Goal: Information Seeking & Learning: Learn about a topic

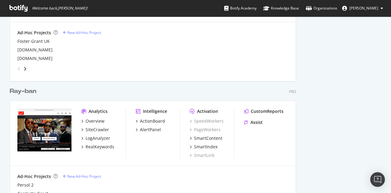
scroll to position [362, 0]
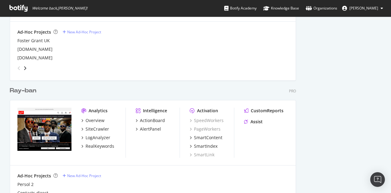
click at [26, 70] on div "angle-right" at bounding box center [25, 68] width 4 height 6
drag, startPoint x: 386, startPoint y: 101, endPoint x: 387, endPoint y: 137, distance: 35.8
click at [387, 137] on div "Welcome back, [PERSON_NAME] ! Botify Academy Knowledge Base Organizations [PERS…" at bounding box center [195, 96] width 391 height 193
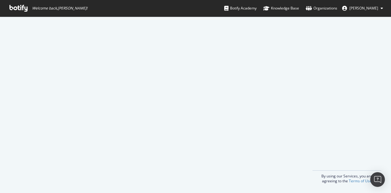
scroll to position [0, 0]
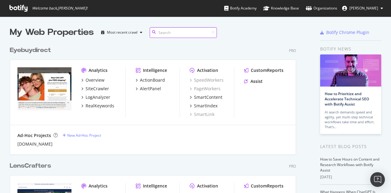
click at [176, 33] on input at bounding box center [183, 32] width 67 height 11
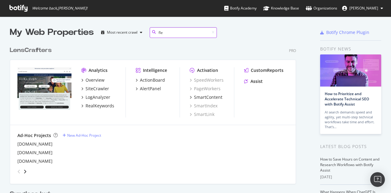
scroll to position [282, 286]
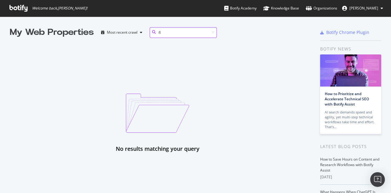
type input "f"
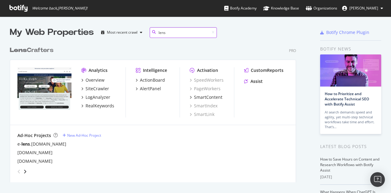
scroll to position [139, 286]
type input "lens"
click at [25, 171] on icon "angle-right" at bounding box center [25, 171] width 3 height 5
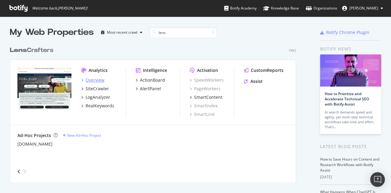
click at [94, 81] on div "Overview" at bounding box center [95, 80] width 19 height 6
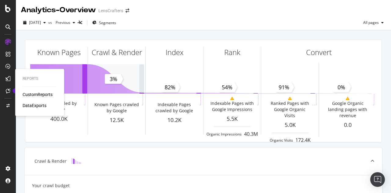
click at [31, 94] on div "CustomReports" at bounding box center [38, 94] width 30 height 6
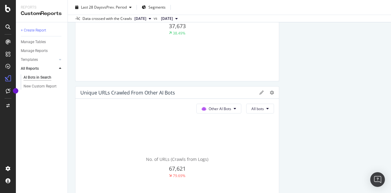
scroll to position [400, 0]
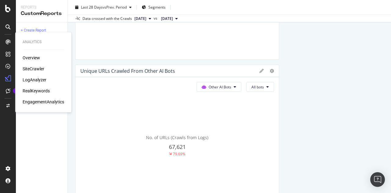
click at [35, 58] on div "Overview" at bounding box center [31, 58] width 17 height 6
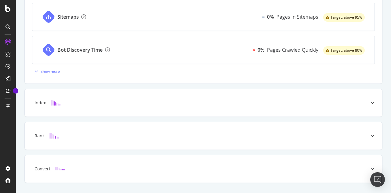
scroll to position [280, 0]
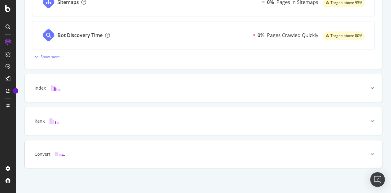
click at [363, 158] on div at bounding box center [373, 154] width 20 height 28
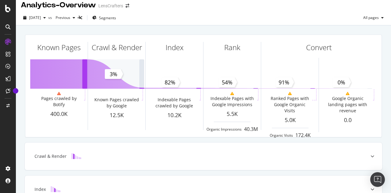
scroll to position [0, 0]
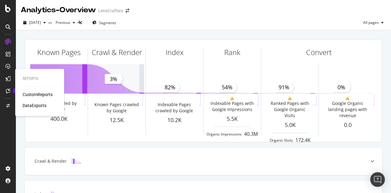
click at [30, 96] on div "CustomReports" at bounding box center [38, 94] width 30 height 6
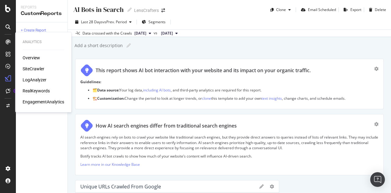
click at [35, 90] on div "RealKeywords" at bounding box center [36, 91] width 27 height 6
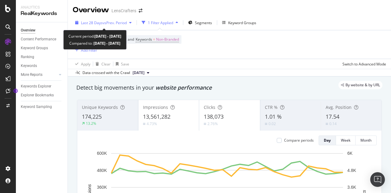
click at [123, 22] on span "vs Prev. Period" at bounding box center [115, 22] width 24 height 5
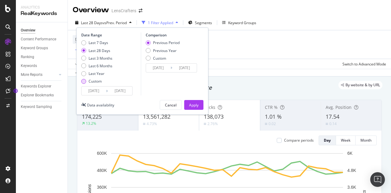
click at [83, 82] on div "Custom" at bounding box center [83, 81] width 5 height 5
click at [98, 92] on input "[DATE]" at bounding box center [94, 90] width 24 height 9
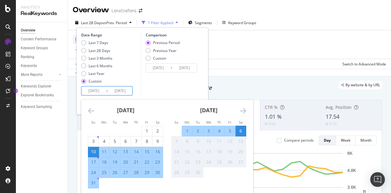
click at [89, 110] on icon "Move backward to switch to the previous month." at bounding box center [91, 110] width 6 height 7
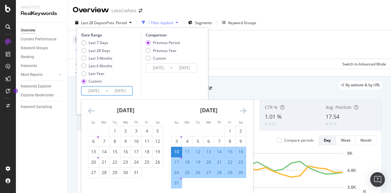
click at [89, 110] on icon "Move backward to switch to the previous month." at bounding box center [91, 110] width 6 height 7
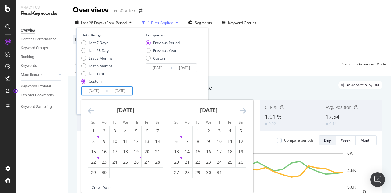
click at [89, 110] on icon "Move backward to switch to the previous month." at bounding box center [91, 110] width 6 height 7
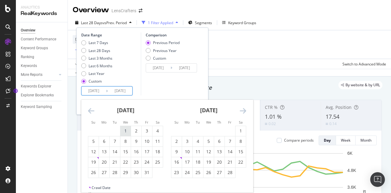
click at [126, 130] on div "1" at bounding box center [125, 131] width 10 height 6
type input "[DATE]"
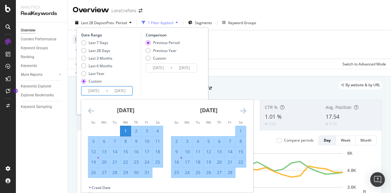
click at [244, 109] on icon "Move forward to switch to the next month." at bounding box center [243, 110] width 6 height 7
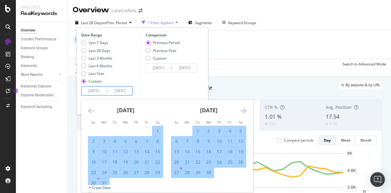
click at [244, 109] on icon "Move forward to switch to the next month." at bounding box center [243, 110] width 6 height 7
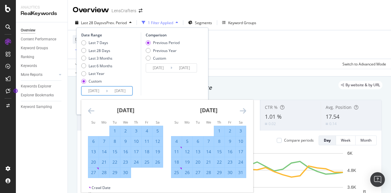
click at [244, 109] on icon "Move forward to switch to the next month." at bounding box center [243, 110] width 6 height 7
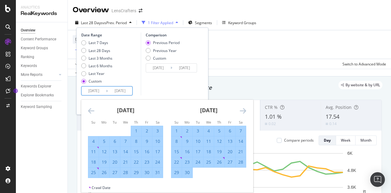
click at [244, 109] on icon "Move forward to switch to the next month." at bounding box center [243, 110] width 6 height 7
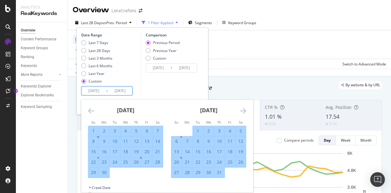
click at [244, 109] on icon "Move forward to switch to the next month." at bounding box center [243, 110] width 6 height 7
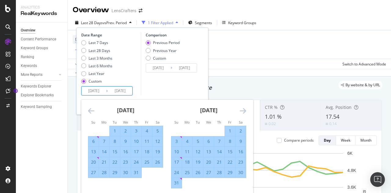
click at [244, 109] on icon "Move forward to switch to the next month." at bounding box center [243, 110] width 6 height 7
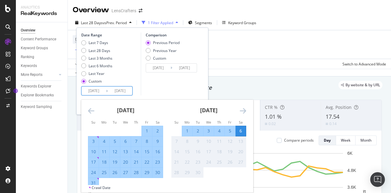
click at [93, 180] on div "31" at bounding box center [93, 183] width 10 height 6
type input "[DATE]"
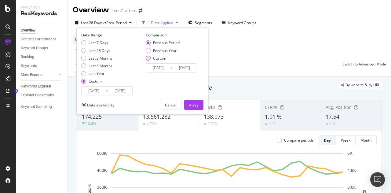
click at [149, 58] on div "Custom" at bounding box center [148, 58] width 5 height 5
click at [164, 70] on input "[DATE]" at bounding box center [158, 68] width 24 height 9
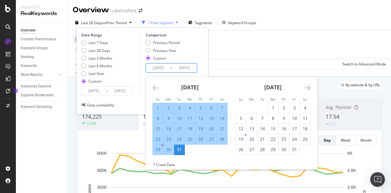
click at [156, 87] on icon "Move backward to switch to the previous month." at bounding box center [156, 87] width 6 height 7
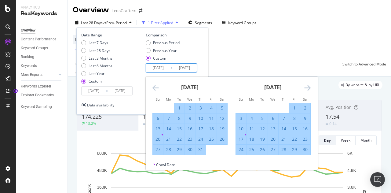
click at [156, 87] on icon "Move backward to switch to the previous month." at bounding box center [156, 87] width 6 height 7
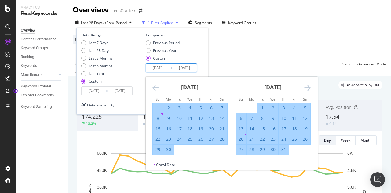
click at [156, 87] on icon "Move backward to switch to the previous month." at bounding box center [156, 87] width 6 height 7
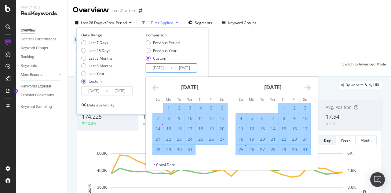
click at [156, 87] on icon "Move backward to switch to the previous month." at bounding box center [156, 87] width 6 height 7
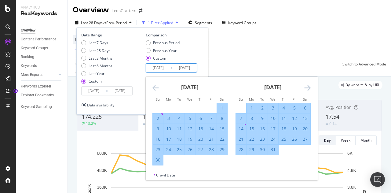
click at [156, 87] on icon "Move backward to switch to the previous month." at bounding box center [156, 87] width 6 height 7
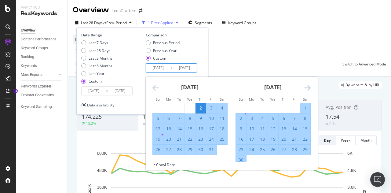
click at [156, 87] on icon "Move backward to switch to the previous month." at bounding box center [156, 87] width 6 height 7
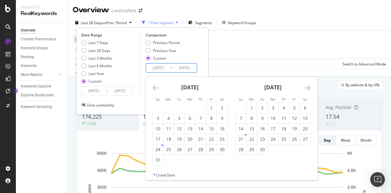
click at [156, 87] on icon "Move backward to switch to the previous month." at bounding box center [156, 87] width 6 height 7
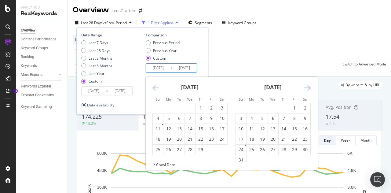
click at [156, 87] on icon "Move backward to switch to the previous month." at bounding box center [156, 87] width 6 height 7
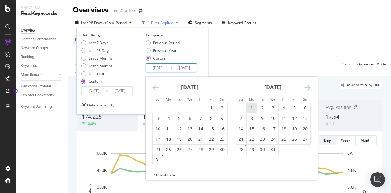
click at [252, 108] on div "1" at bounding box center [252, 108] width 10 height 6
type input "[DATE]"
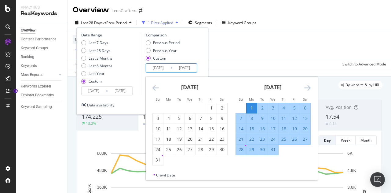
click at [307, 86] on icon "Move forward to switch to the next month." at bounding box center [307, 87] width 6 height 7
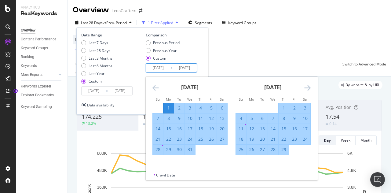
click at [307, 86] on icon "Move forward to switch to the next month." at bounding box center [307, 87] width 6 height 7
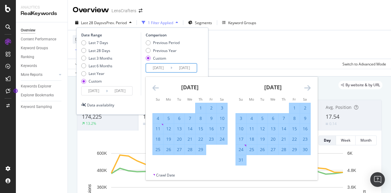
click at [307, 86] on icon "Move forward to switch to the next month." at bounding box center [307, 87] width 6 height 7
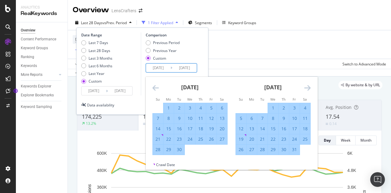
click at [307, 86] on icon "Move forward to switch to the next month." at bounding box center [307, 87] width 6 height 7
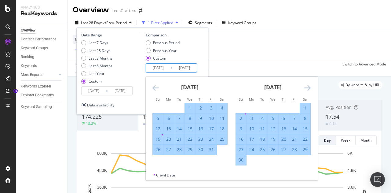
click at [307, 86] on icon "Move forward to switch to the next month." at bounding box center [307, 87] width 6 height 7
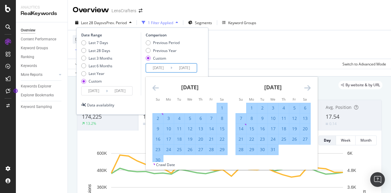
click at [307, 86] on icon "Move forward to switch to the next month." at bounding box center [307, 87] width 6 height 7
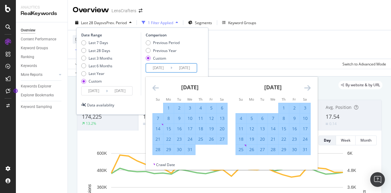
click at [305, 152] on div "31" at bounding box center [305, 149] width 10 height 6
type input "[DATE]"
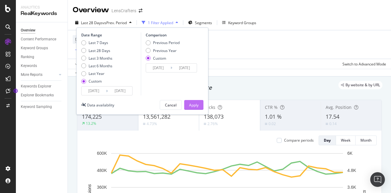
click at [194, 105] on div "Apply" at bounding box center [193, 104] width 9 height 5
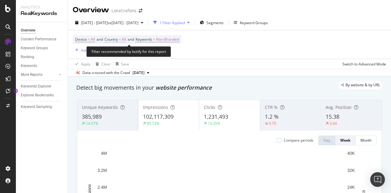
click at [121, 38] on span "=" at bounding box center [120, 39] width 2 height 5
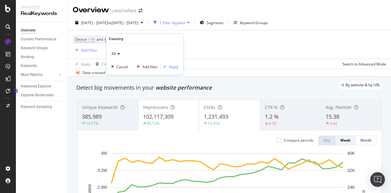
click at [119, 54] on icon at bounding box center [118, 54] width 4 height 4
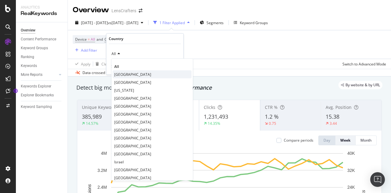
click at [120, 74] on span "[GEOGRAPHIC_DATA]" at bounding box center [132, 74] width 37 height 5
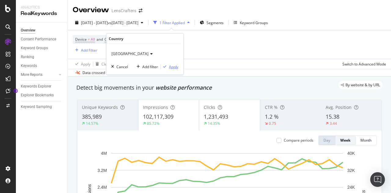
click at [173, 67] on div "Apply" at bounding box center [173, 66] width 9 height 5
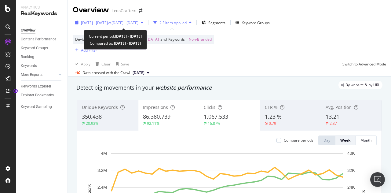
click at [108, 23] on span "[DATE] - [DATE]" at bounding box center [94, 22] width 27 height 5
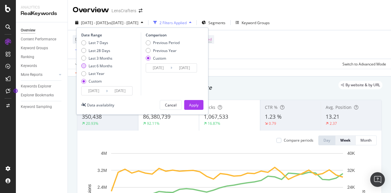
click at [84, 66] on div "Last 6 Months" at bounding box center [83, 65] width 5 height 5
type input "[DATE]"
click at [84, 58] on div "Last 3 Months" at bounding box center [83, 58] width 5 height 5
click at [102, 91] on input "[DATE]" at bounding box center [94, 90] width 24 height 9
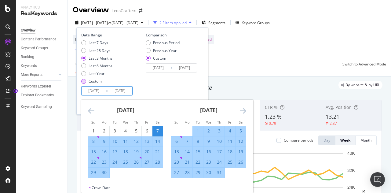
click at [84, 83] on div "Custom" at bounding box center [83, 81] width 5 height 5
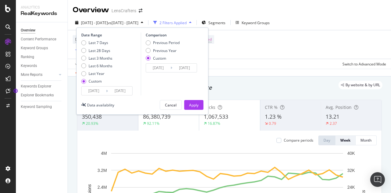
click at [99, 88] on input "[DATE]" at bounding box center [94, 90] width 24 height 9
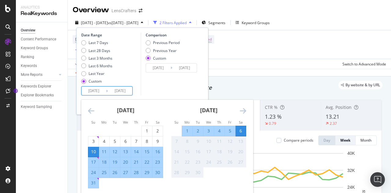
click at [91, 111] on icon "Move backward to switch to the previous month." at bounding box center [91, 110] width 6 height 7
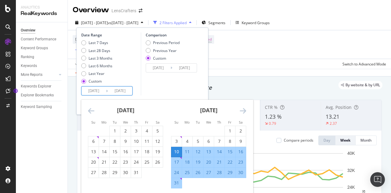
click at [91, 111] on icon "Move backward to switch to the previous month." at bounding box center [91, 110] width 6 height 7
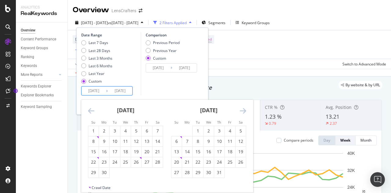
click at [91, 111] on icon "Move backward to switch to the previous month." at bounding box center [91, 110] width 6 height 7
click at [138, 128] on div "1" at bounding box center [136, 131] width 10 height 6
type input "[DATE]"
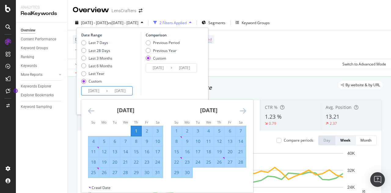
click at [244, 110] on icon "Move forward to switch to the next month." at bounding box center [243, 110] width 6 height 7
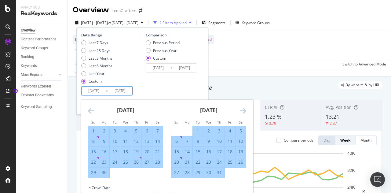
click at [243, 111] on icon "Move forward to switch to the next month." at bounding box center [243, 110] width 6 height 7
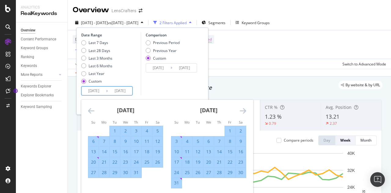
click at [178, 78] on div "Comparison Previous Period Previous Year Custom [DATE] Navigate forward to inte…" at bounding box center [170, 63] width 58 height 63
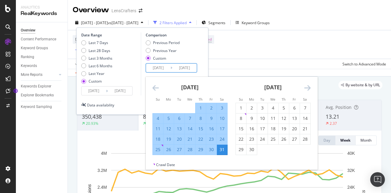
click at [167, 70] on input "[DATE]" at bounding box center [158, 68] width 24 height 9
click at [153, 86] on icon "Move backward to switch to the previous month." at bounding box center [156, 87] width 6 height 7
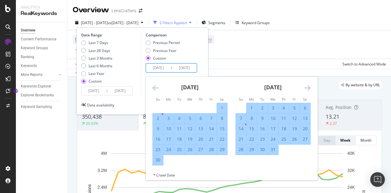
click at [153, 86] on icon "Move backward to switch to the previous month." at bounding box center [156, 87] width 6 height 7
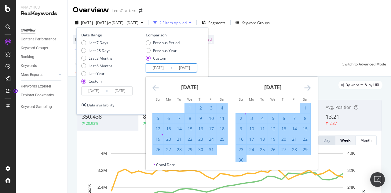
click at [189, 105] on div "1" at bounding box center [190, 108] width 10 height 6
type input "[DATE]"
click at [305, 86] on icon "Move forward to switch to the next month." at bounding box center [307, 87] width 6 height 7
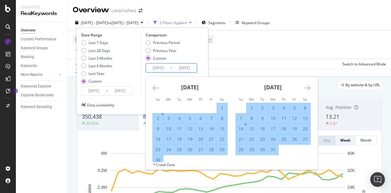
click at [305, 86] on icon "Move forward to switch to the next month." at bounding box center [307, 87] width 6 height 7
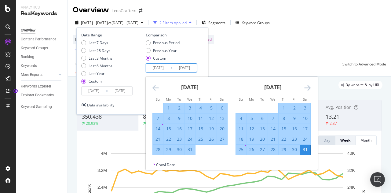
click at [304, 153] on div "31" at bounding box center [305, 150] width 10 height 10
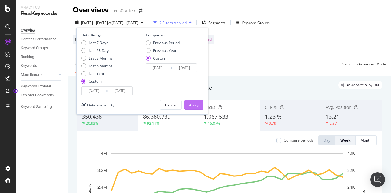
click at [197, 103] on div "Apply" at bounding box center [193, 104] width 9 height 5
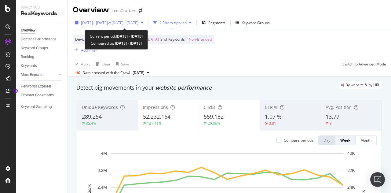
click at [108, 23] on span "[DATE] - [DATE]" at bounding box center [94, 22] width 27 height 5
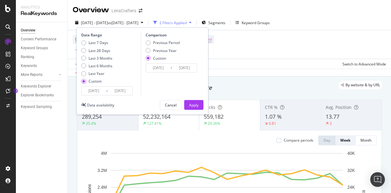
click at [111, 93] on input "[DATE]" at bounding box center [120, 90] width 24 height 9
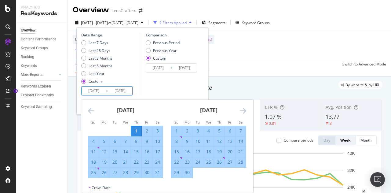
click at [137, 129] on div "1" at bounding box center [136, 131] width 10 height 6
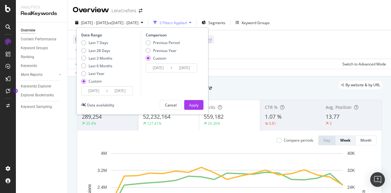
click at [124, 91] on input "[DATE]" at bounding box center [120, 90] width 24 height 9
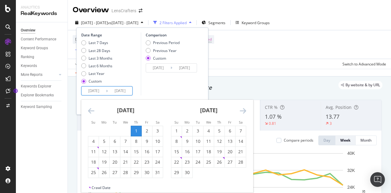
click at [243, 109] on icon "Move forward to switch to the next month." at bounding box center [243, 110] width 6 height 7
click at [241, 109] on icon "Move forward to switch to the next month." at bounding box center [243, 110] width 6 height 7
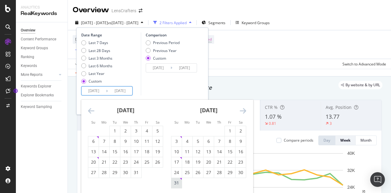
click at [171, 182] on div "31" at bounding box center [176, 183] width 10 height 6
type input "[DATE]"
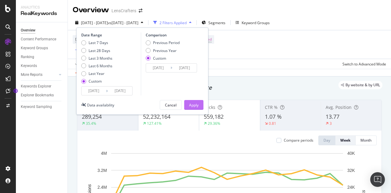
click at [195, 103] on div "Apply" at bounding box center [193, 104] width 9 height 5
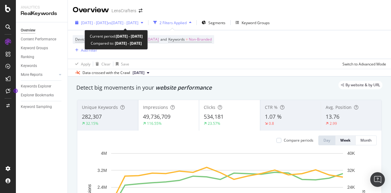
click at [131, 22] on span "vs [DATE] - [DATE]" at bounding box center [123, 22] width 31 height 5
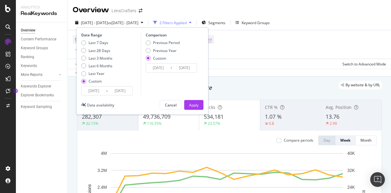
click at [100, 92] on input "[DATE]" at bounding box center [94, 90] width 24 height 9
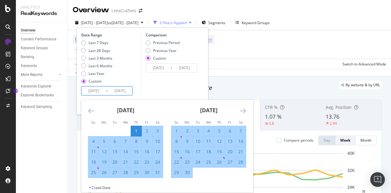
click at [173, 128] on div "1" at bounding box center [176, 131] width 10 height 6
type input "[DATE]"
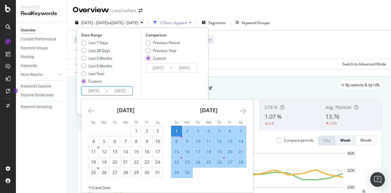
click at [245, 113] on icon "Move forward to switch to the next month." at bounding box center [243, 110] width 6 height 7
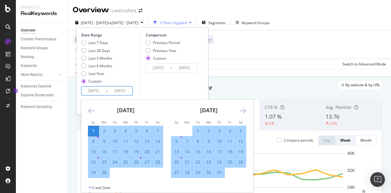
click at [244, 113] on icon "Move forward to switch to the next month." at bounding box center [243, 110] width 6 height 7
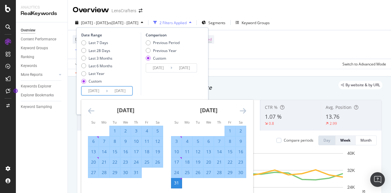
click at [174, 184] on div "31" at bounding box center [176, 183] width 10 height 6
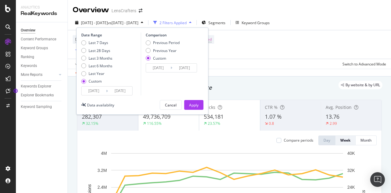
click at [164, 68] on input "[DATE]" at bounding box center [158, 68] width 24 height 9
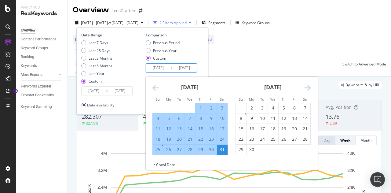
click at [156, 86] on icon "Move backward to switch to the previous month." at bounding box center [156, 87] width 6 height 7
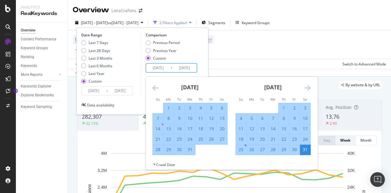
click at [156, 86] on icon "Move backward to switch to the previous month." at bounding box center [156, 87] width 6 height 7
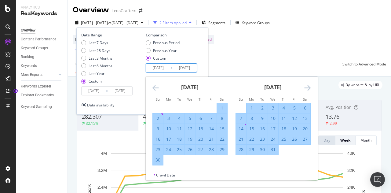
click at [221, 107] on div "1" at bounding box center [222, 108] width 10 height 6
type input "[DATE]"
click at [302, 88] on div "[DATE]" at bounding box center [273, 90] width 75 height 26
click at [306, 88] on icon "Move forward to switch to the next month." at bounding box center [307, 87] width 6 height 7
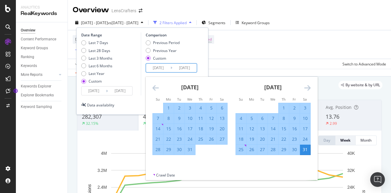
click at [306, 149] on div "31" at bounding box center [305, 149] width 10 height 6
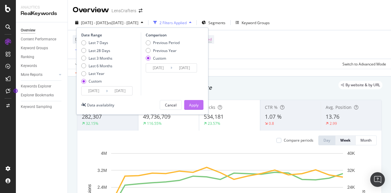
click at [196, 106] on div "Apply" at bounding box center [193, 104] width 9 height 5
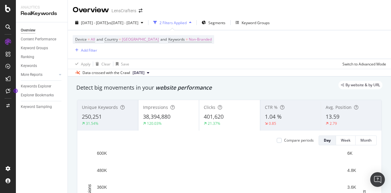
click at [125, 11] on div "LensCrafters" at bounding box center [124, 11] width 25 height 6
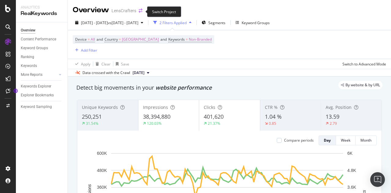
click at [141, 11] on icon "arrow-right-arrow-left" at bounding box center [141, 11] width 4 height 4
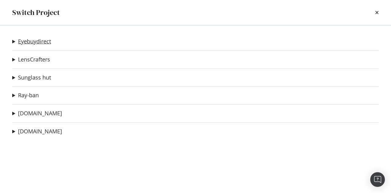
click at [27, 42] on link "Eyebuydirect" at bounding box center [34, 41] width 33 height 6
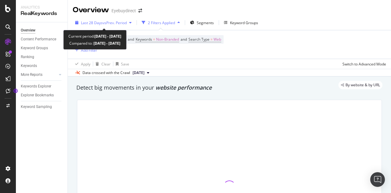
click at [127, 21] on span "vs Prev. Period" at bounding box center [115, 22] width 24 height 5
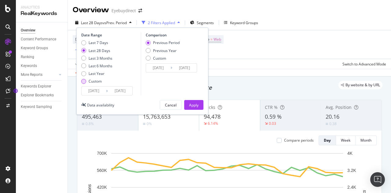
click at [84, 83] on div "Custom" at bounding box center [83, 81] width 5 height 5
click at [97, 88] on input "[DATE]" at bounding box center [94, 90] width 24 height 9
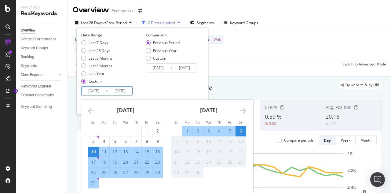
click at [92, 113] on icon "Move backward to switch to the previous month." at bounding box center [91, 110] width 6 height 7
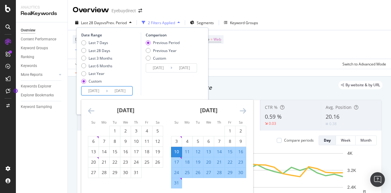
click at [92, 113] on icon "Move backward to switch to the previous month." at bounding box center [91, 110] width 6 height 7
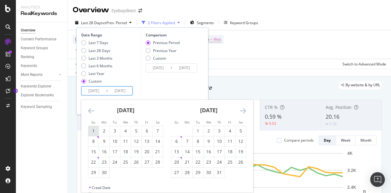
click at [94, 131] on div "1" at bounding box center [93, 131] width 10 height 6
type input "[DATE]"
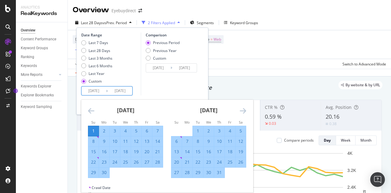
click at [244, 109] on icon "Move forward to switch to the next month." at bounding box center [243, 110] width 6 height 7
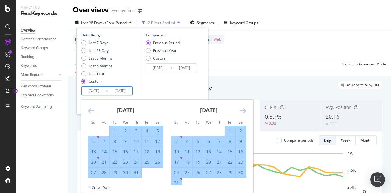
click at [178, 181] on div "31" at bounding box center [176, 183] width 10 height 6
type input "[DATE]"
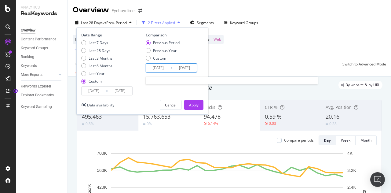
click at [162, 66] on input "[DATE]" at bounding box center [158, 68] width 24 height 9
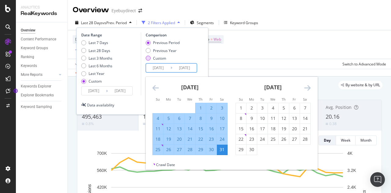
click at [150, 57] on div "Custom" at bounding box center [148, 58] width 5 height 5
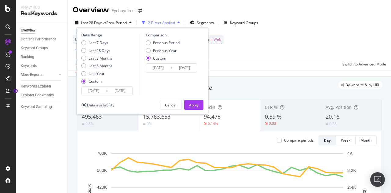
click at [165, 70] on input "[DATE]" at bounding box center [158, 68] width 24 height 9
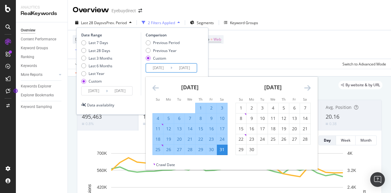
click at [153, 85] on icon "Move backward to switch to the previous month." at bounding box center [156, 87] width 6 height 7
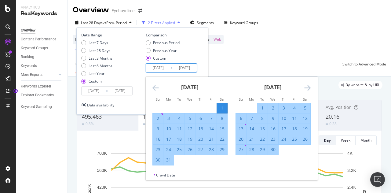
click at [308, 86] on icon "Move forward to switch to the next month." at bounding box center [307, 87] width 6 height 7
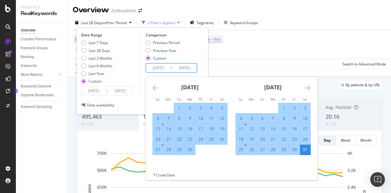
click at [308, 86] on icon "Move forward to switch to the next month." at bounding box center [307, 87] width 6 height 7
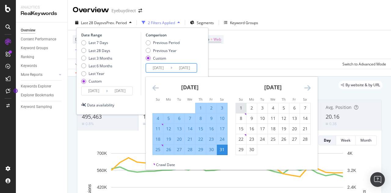
click at [239, 108] on div "1" at bounding box center [241, 108] width 10 height 6
type input "[DATE]"
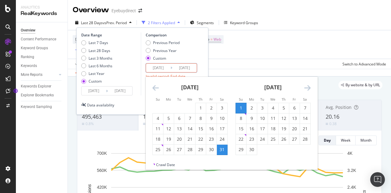
click at [310, 84] on icon "Move forward to switch to the next month." at bounding box center [307, 87] width 6 height 7
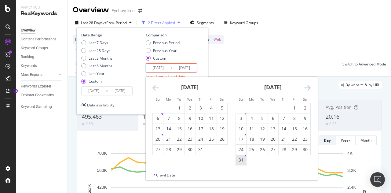
click at [242, 159] on div "31" at bounding box center [241, 160] width 10 height 6
type input "[DATE]"
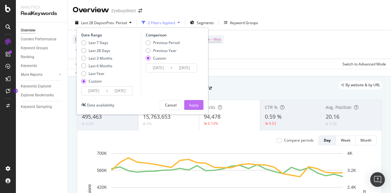
click at [195, 102] on div "Apply" at bounding box center [193, 104] width 9 height 5
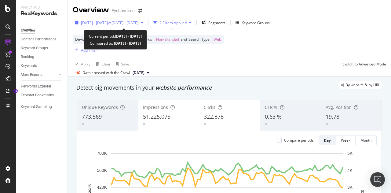
click at [138, 23] on span "vs [DATE] - [DATE]" at bounding box center [123, 22] width 31 height 5
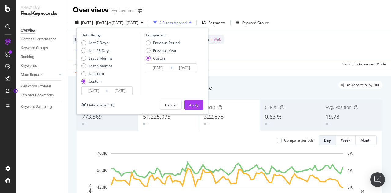
click at [157, 68] on input "[DATE]" at bounding box center [158, 68] width 24 height 9
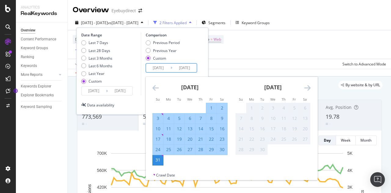
click at [156, 86] on icon "Move backward to switch to the previous month." at bounding box center [156, 87] width 6 height 7
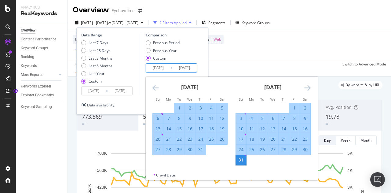
click at [156, 86] on icon "Move backward to switch to the previous month." at bounding box center [156, 87] width 6 height 7
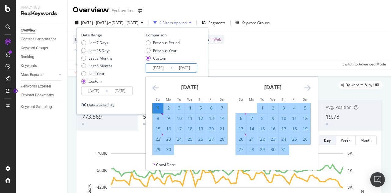
click at [156, 86] on icon "Move backward to switch to the previous month." at bounding box center [156, 87] width 6 height 7
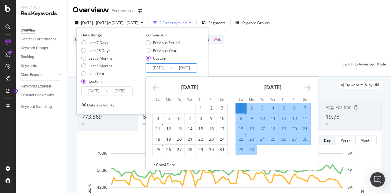
click at [156, 86] on icon "Move backward to switch to the previous month." at bounding box center [156, 87] width 6 height 7
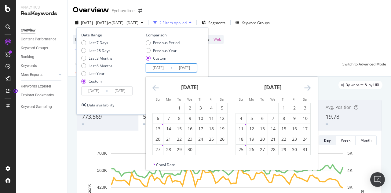
click at [156, 86] on icon "Move backward to switch to the previous month." at bounding box center [156, 87] width 6 height 7
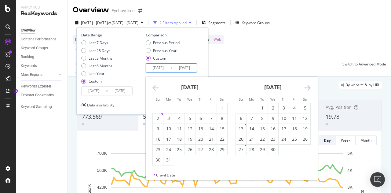
click at [156, 86] on icon "Move backward to switch to the previous month." at bounding box center [156, 87] width 6 height 7
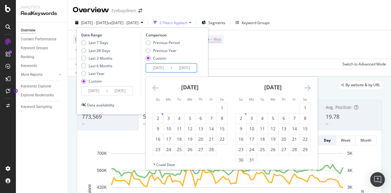
click at [156, 86] on icon "Move backward to switch to the previous month." at bounding box center [156, 87] width 6 height 7
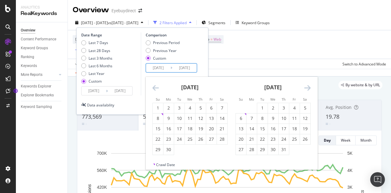
click at [156, 86] on icon "Move backward to switch to the previous month." at bounding box center [156, 87] width 6 height 7
click at [156, 85] on icon "Move backward to switch to the previous month." at bounding box center [156, 87] width 6 height 7
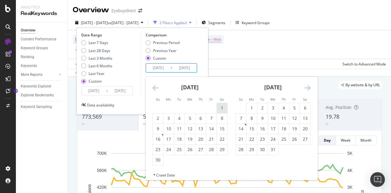
click at [225, 109] on div "1" at bounding box center [222, 108] width 10 height 6
type input "[DATE]"
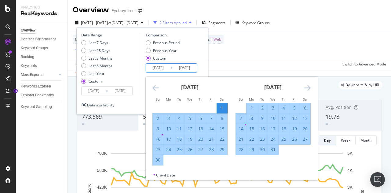
click at [306, 86] on icon "Move forward to switch to the next month." at bounding box center [307, 87] width 6 height 7
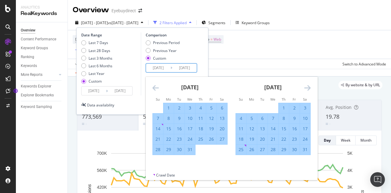
click at [306, 150] on div "31" at bounding box center [305, 149] width 10 height 6
type input "[DATE]"
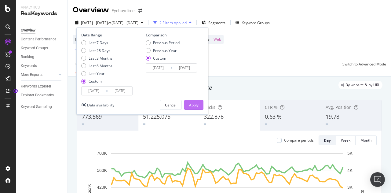
click at [197, 104] on div "Apply" at bounding box center [193, 104] width 9 height 5
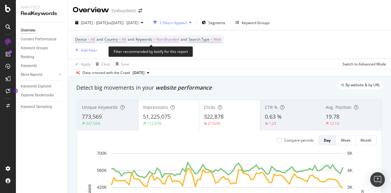
click at [172, 40] on span "Non-Branded" at bounding box center [167, 39] width 23 height 9
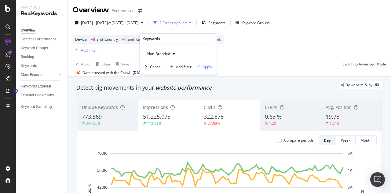
click at [169, 55] on span "Non-Branded" at bounding box center [157, 53] width 25 height 5
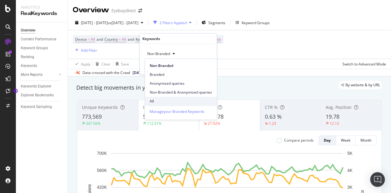
click at [152, 101] on span "All" at bounding box center [181, 101] width 62 height 6
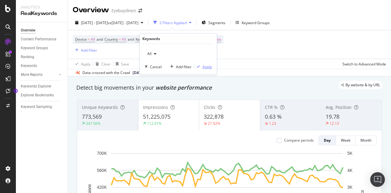
click at [209, 67] on div "Apply" at bounding box center [207, 66] width 9 height 5
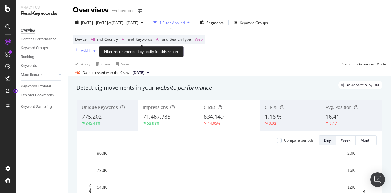
click at [121, 38] on span "=" at bounding box center [120, 39] width 2 height 5
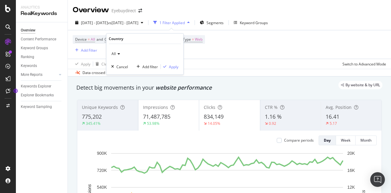
click at [119, 54] on icon at bounding box center [118, 54] width 4 height 4
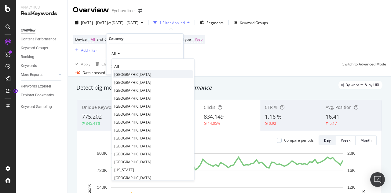
click at [122, 73] on span "[GEOGRAPHIC_DATA]" at bounding box center [132, 74] width 37 height 5
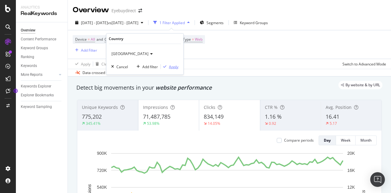
click at [171, 67] on div "Apply" at bounding box center [173, 66] width 9 height 5
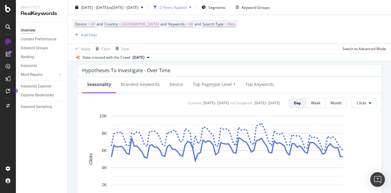
scroll to position [238, 0]
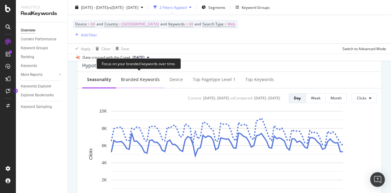
click at [141, 83] on div "Branded Keywords" at bounding box center [140, 80] width 49 height 17
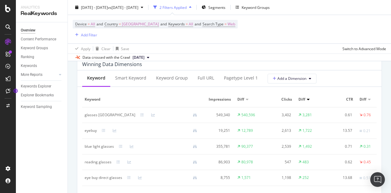
scroll to position [557, 0]
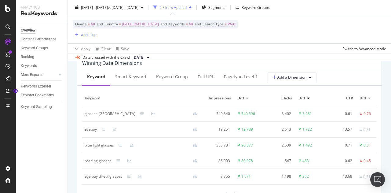
click at [305, 97] on span "Diff" at bounding box center [302, 98] width 7 height 6
click at [308, 97] on div at bounding box center [308, 98] width 3 height 2
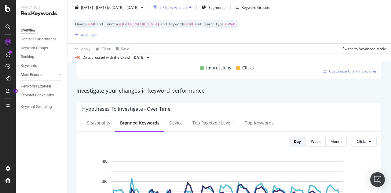
scroll to position [179, 0]
